Goal: Task Accomplishment & Management: Use online tool/utility

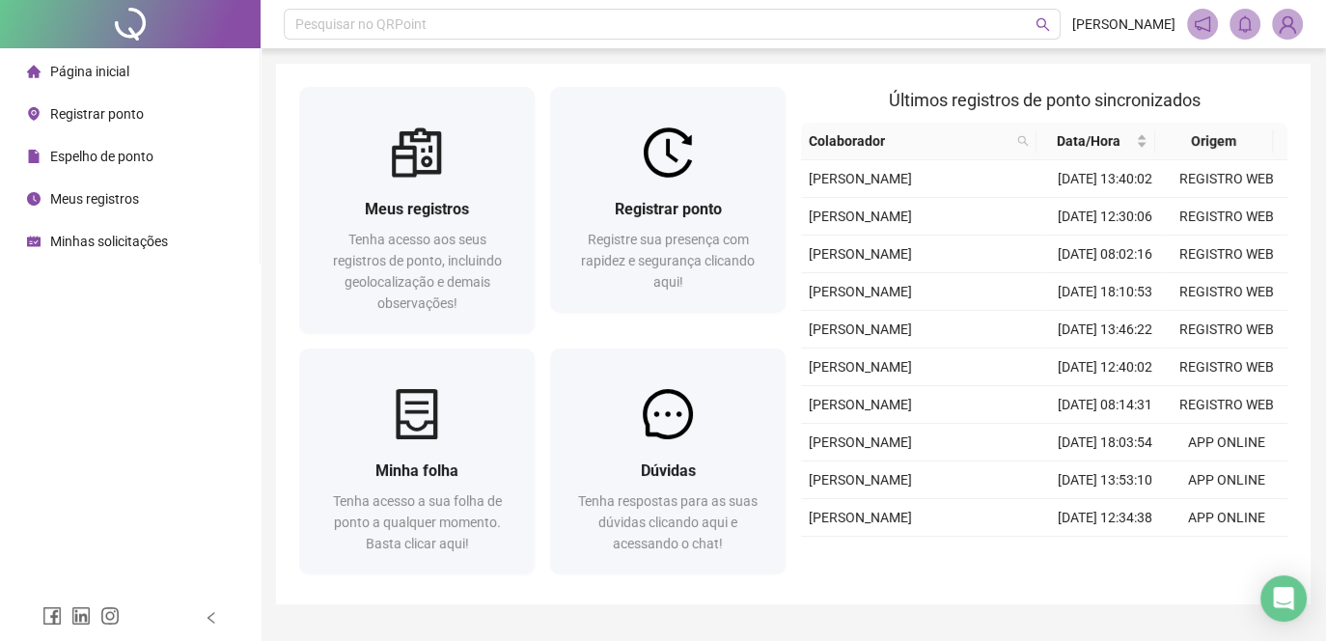
click at [127, 123] on div "Registrar ponto" at bounding box center [85, 114] width 117 height 39
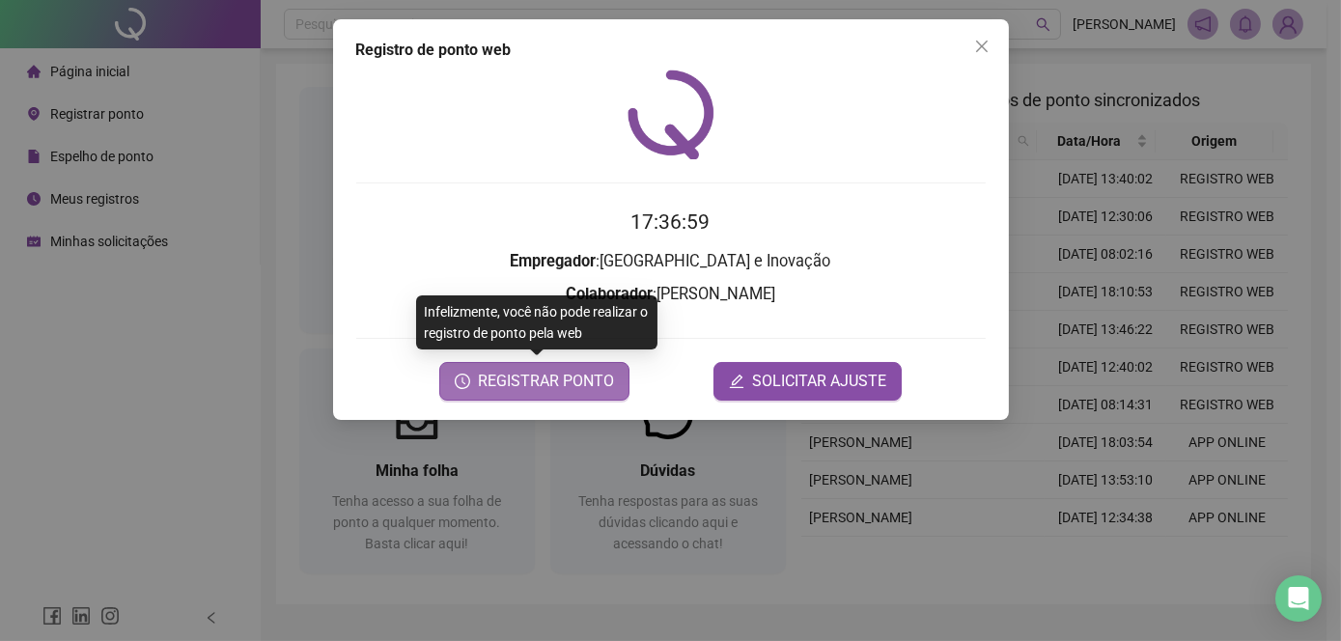
click at [510, 371] on span "REGISTRAR PONTO" at bounding box center [546, 381] width 136 height 23
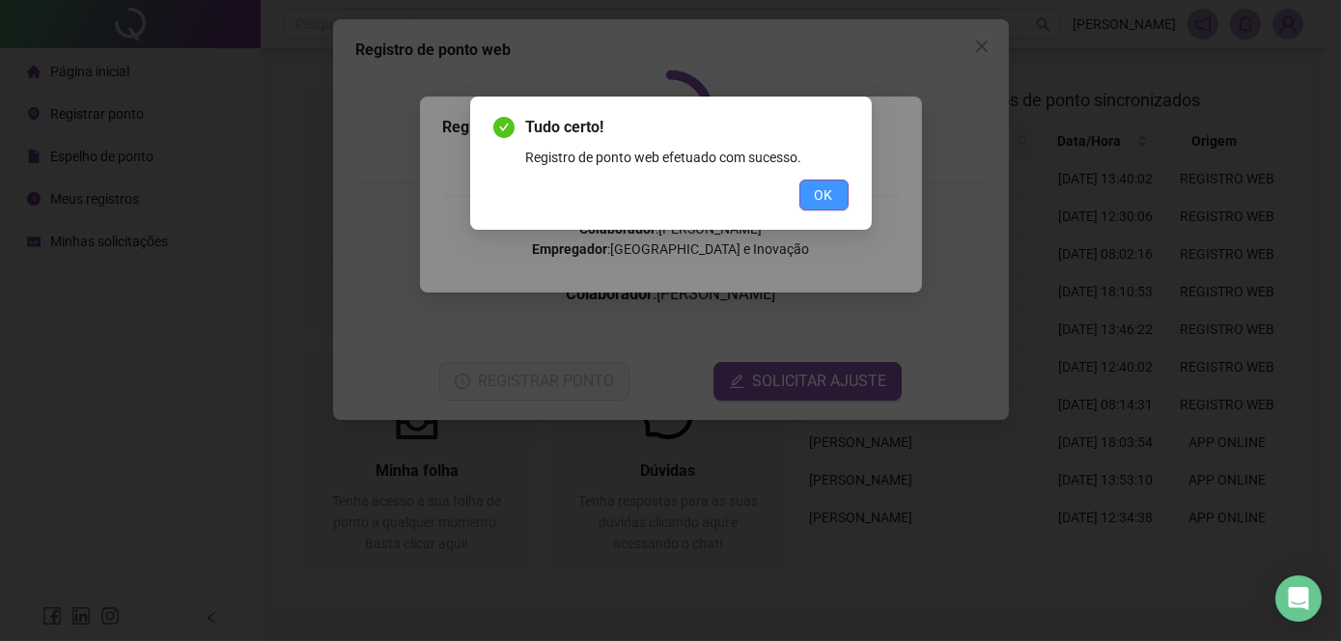
click at [830, 192] on span "OK" at bounding box center [824, 194] width 18 height 21
